Goal: Information Seeking & Learning: Understand process/instructions

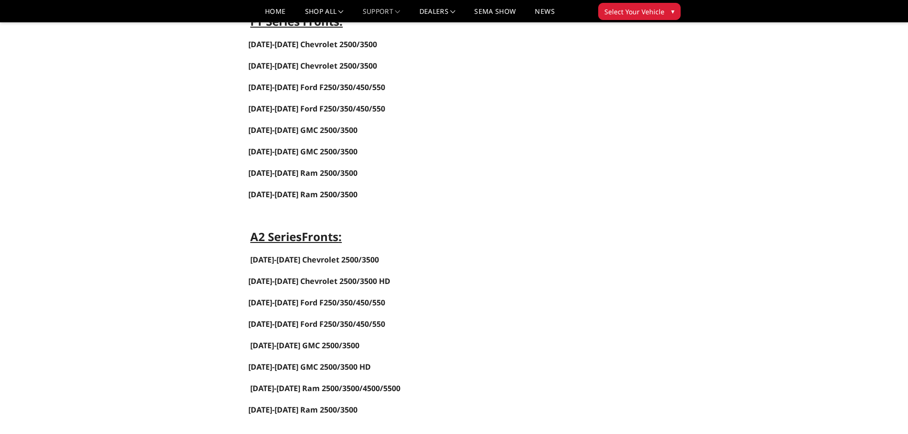
scroll to position [477, 0]
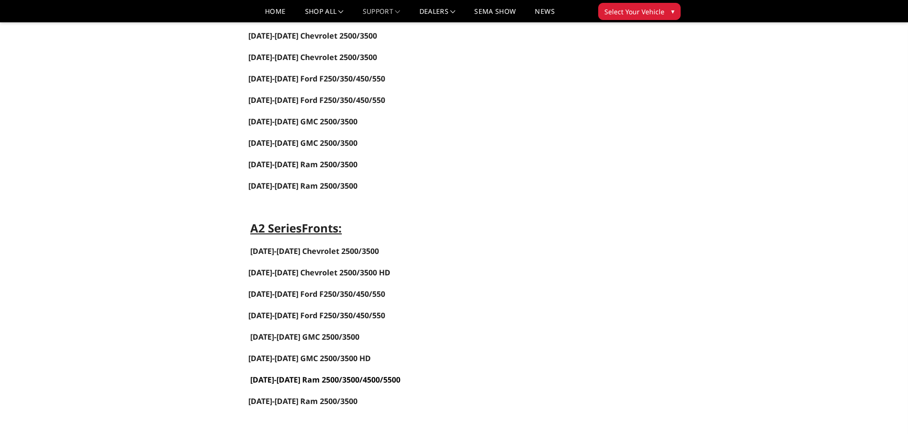
click at [299, 378] on link "[DATE]-[DATE] Ram 2500/3500/4500/5500" at bounding box center [325, 380] width 150 height 10
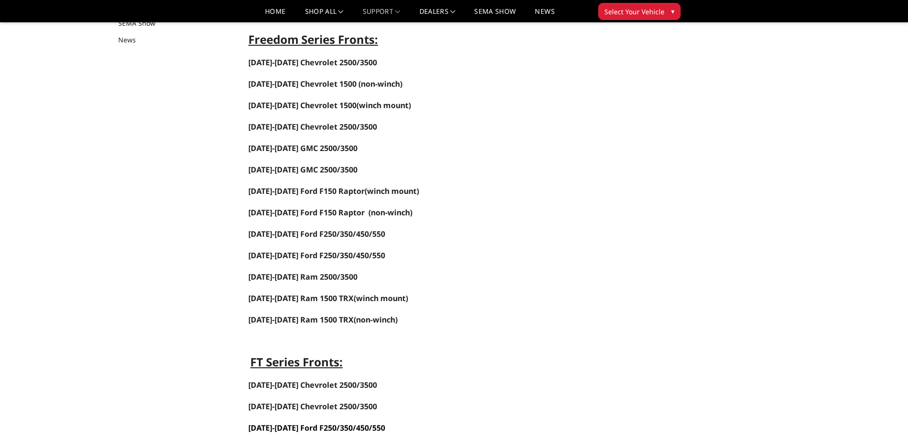
scroll to position [0, 0]
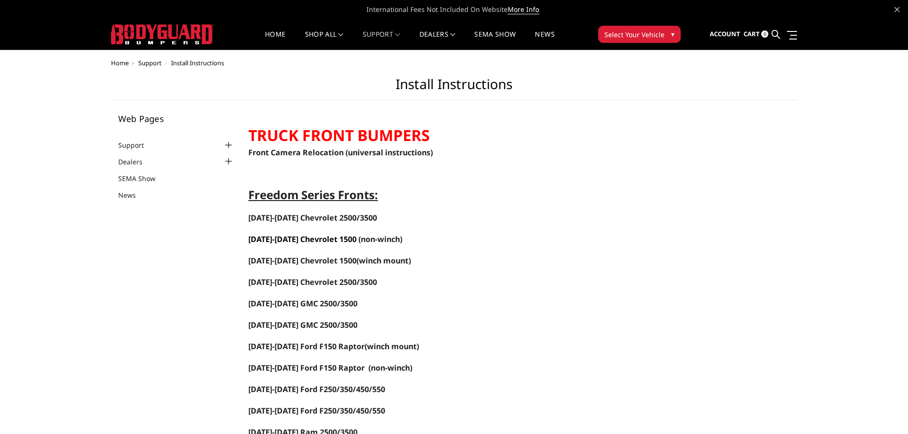
click at [313, 238] on span "[DATE]-[DATE] Chevrolet 1500" at bounding box center [302, 239] width 108 height 10
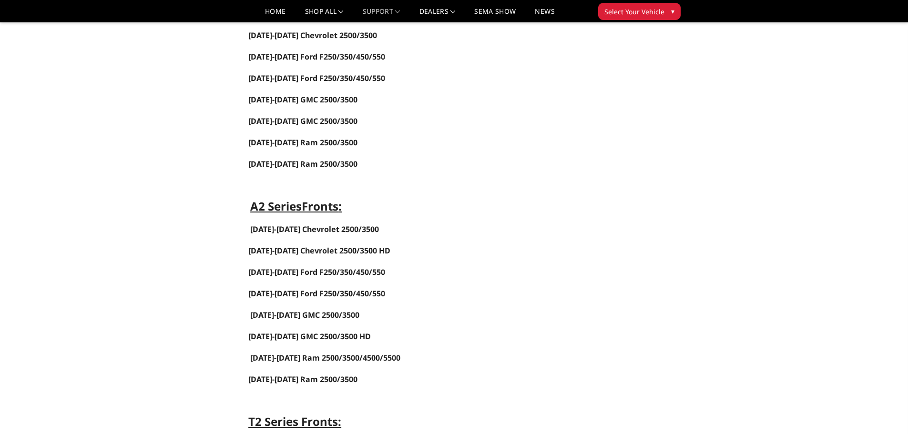
scroll to position [524, 0]
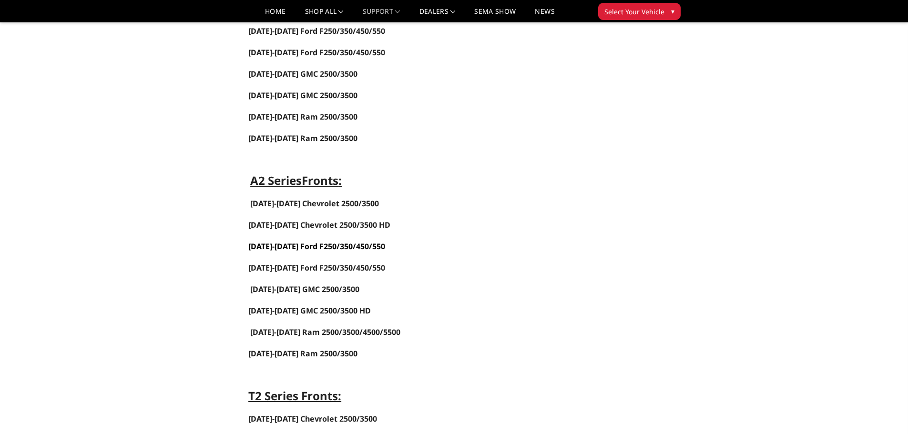
click at [301, 245] on link "[DATE]-[DATE] Ford F250/350/450/550" at bounding box center [316, 246] width 137 height 10
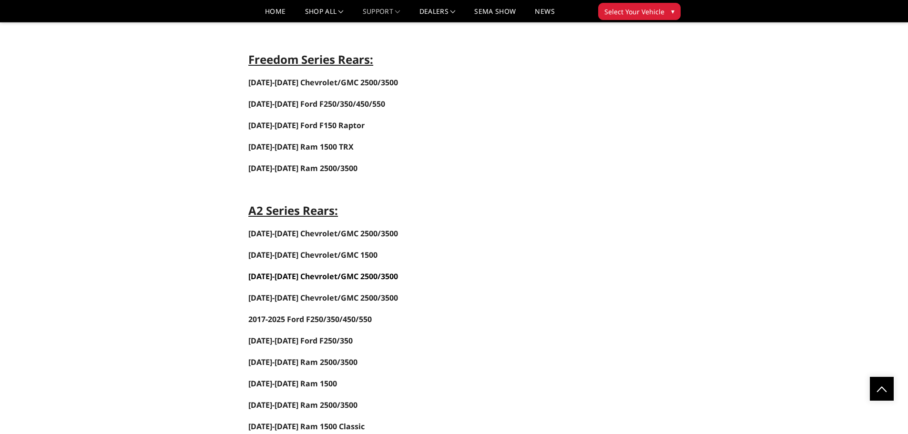
scroll to position [1620, 0]
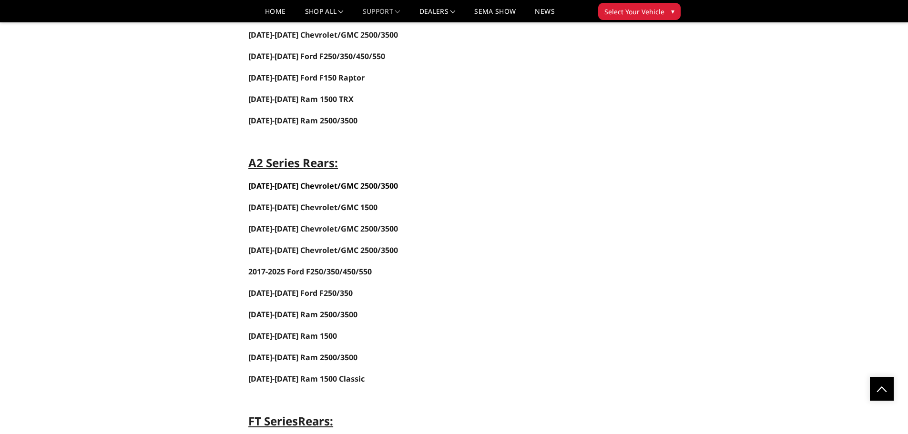
click at [315, 184] on span "[DATE]-[DATE] Chevrolet/GMC 2500/3500" at bounding box center [323, 186] width 150 height 10
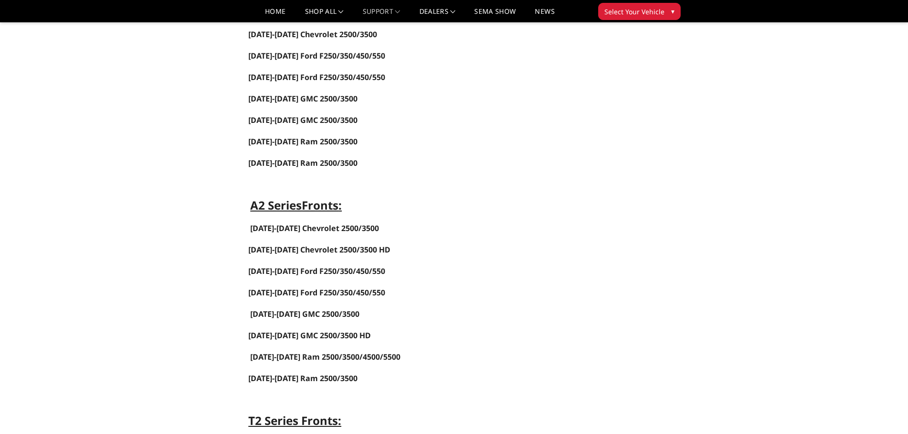
scroll to position [477, 0]
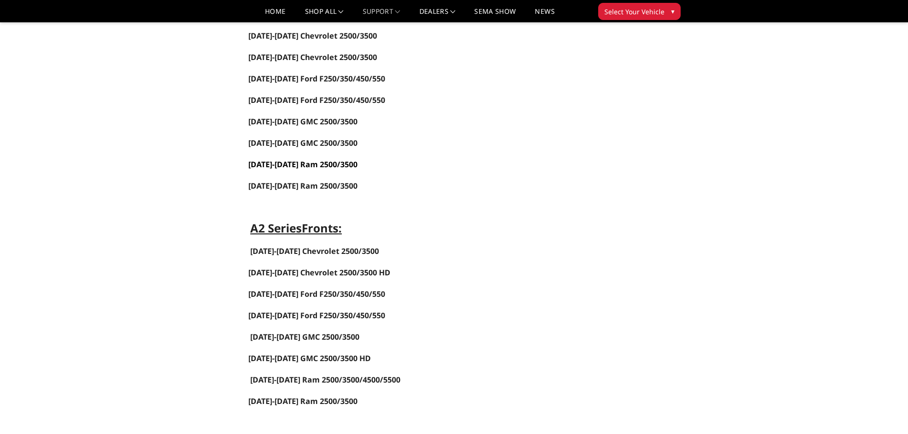
click at [292, 162] on link "[DATE]-[DATE] Ram 2500/3500" at bounding box center [302, 164] width 109 height 10
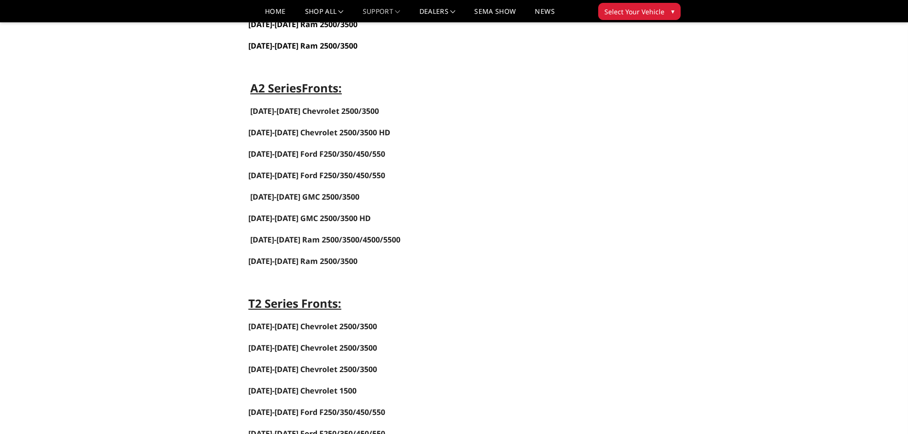
scroll to position [619, 0]
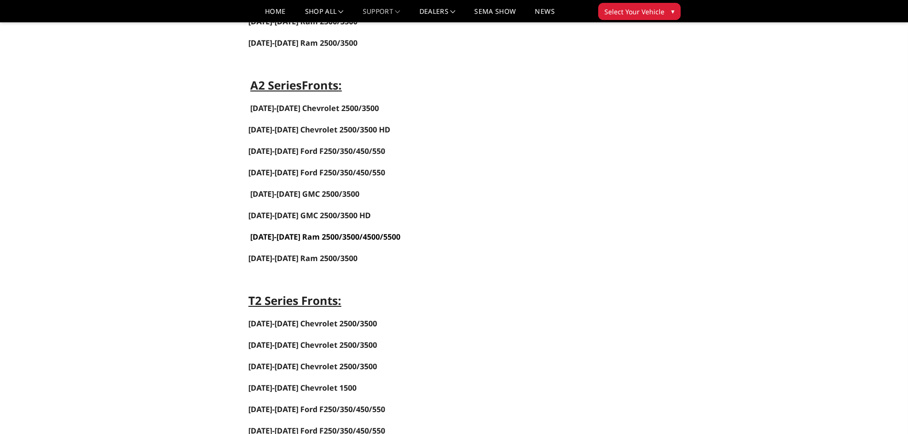
click at [299, 234] on link "[DATE]-[DATE] Ram 2500/3500/4500/5500" at bounding box center [325, 237] width 150 height 10
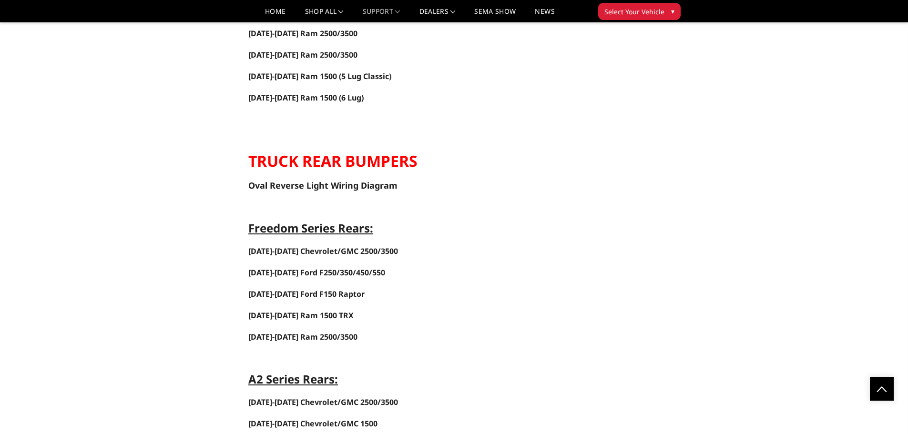
scroll to position [1430, 0]
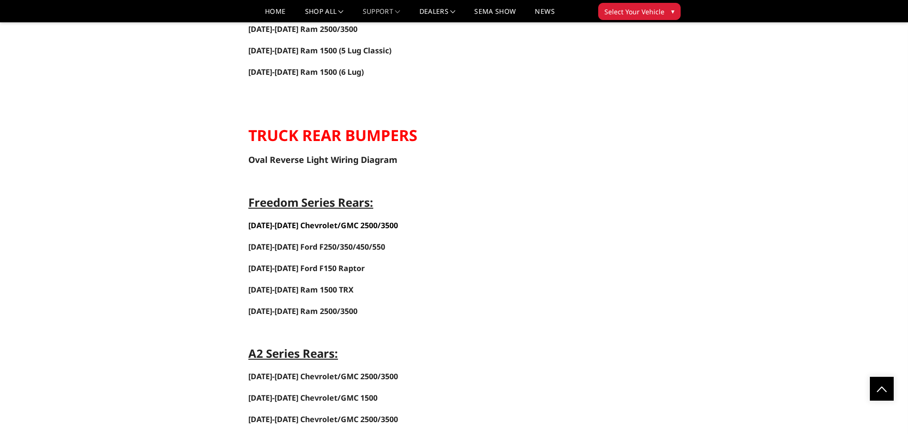
click at [338, 225] on span "[DATE]-[DATE] Chevrolet/GMC 2500/3500" at bounding box center [323, 225] width 150 height 10
